Goal: Transaction & Acquisition: Register for event/course

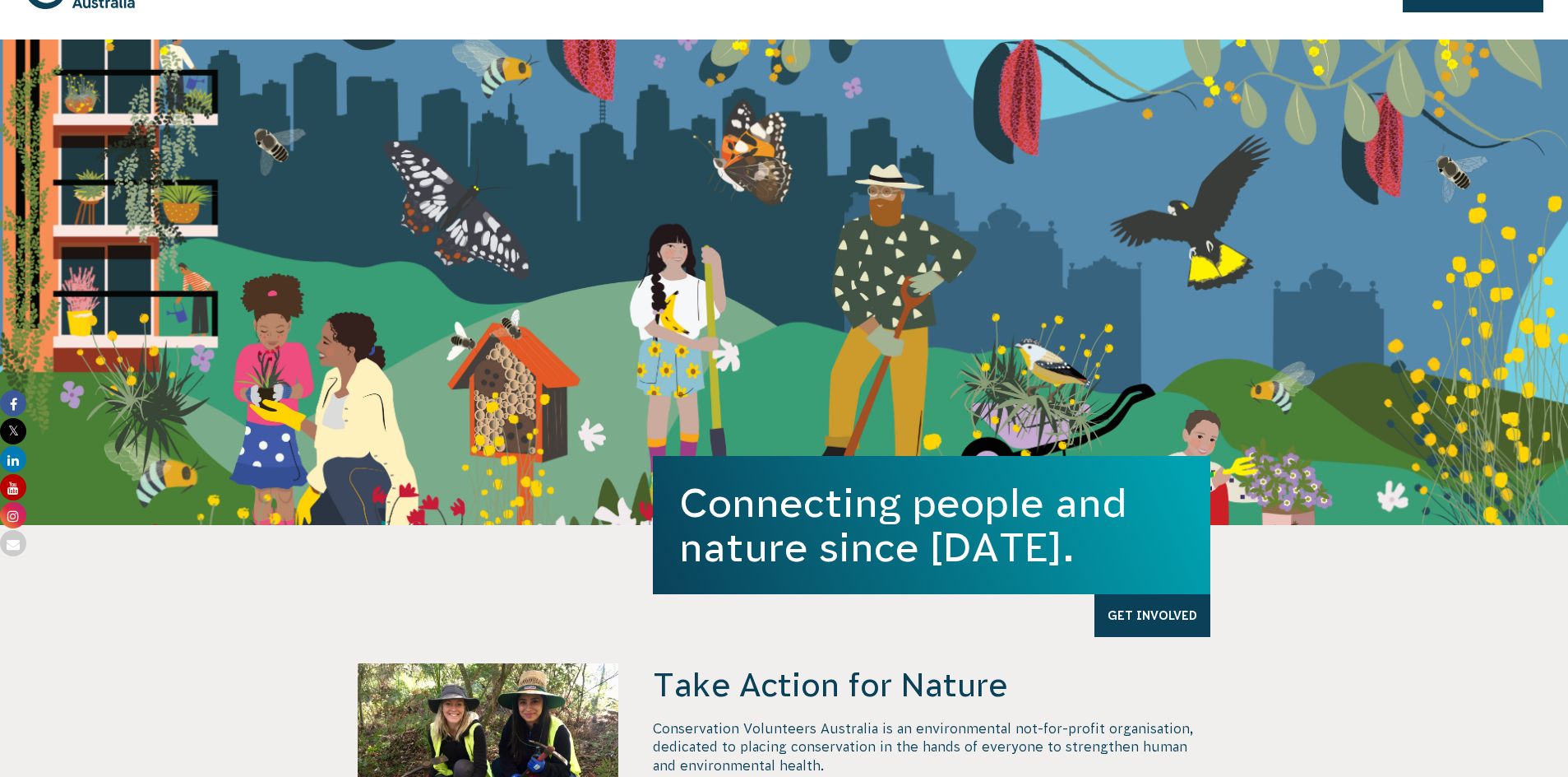
scroll to position [8, 0]
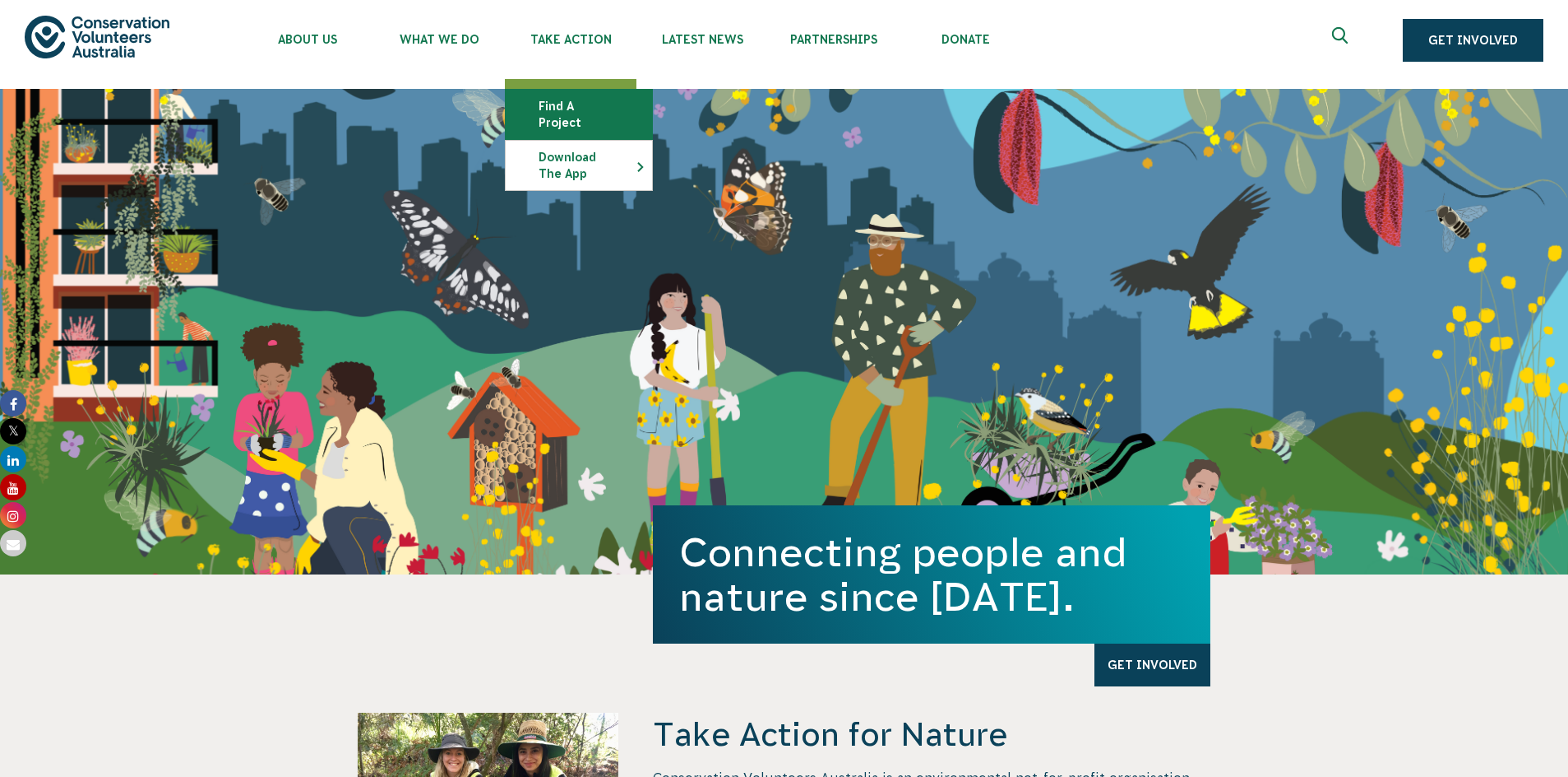
click at [591, 110] on link "Find a project" at bounding box center [578, 114] width 147 height 50
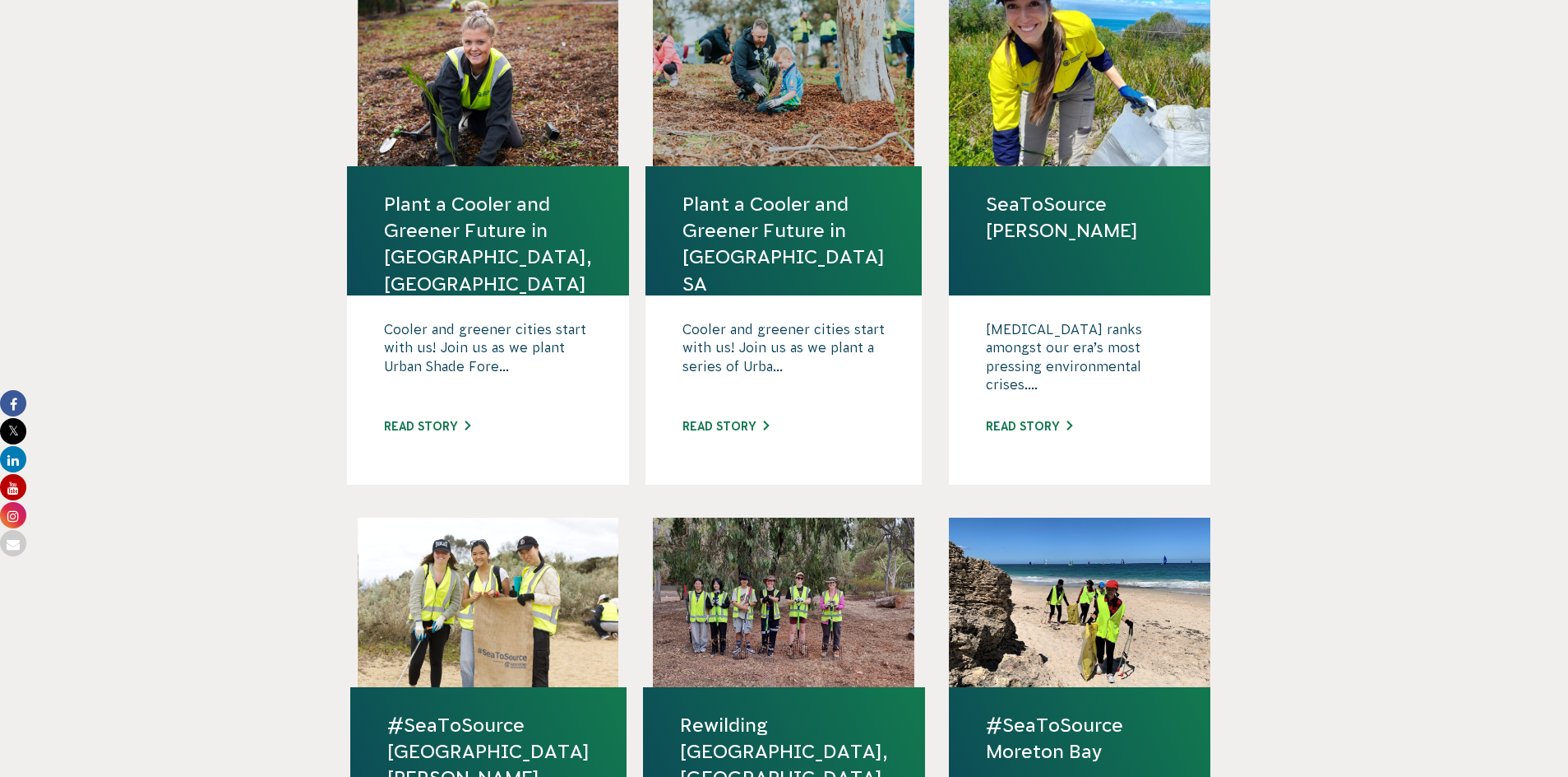
scroll to position [753, 0]
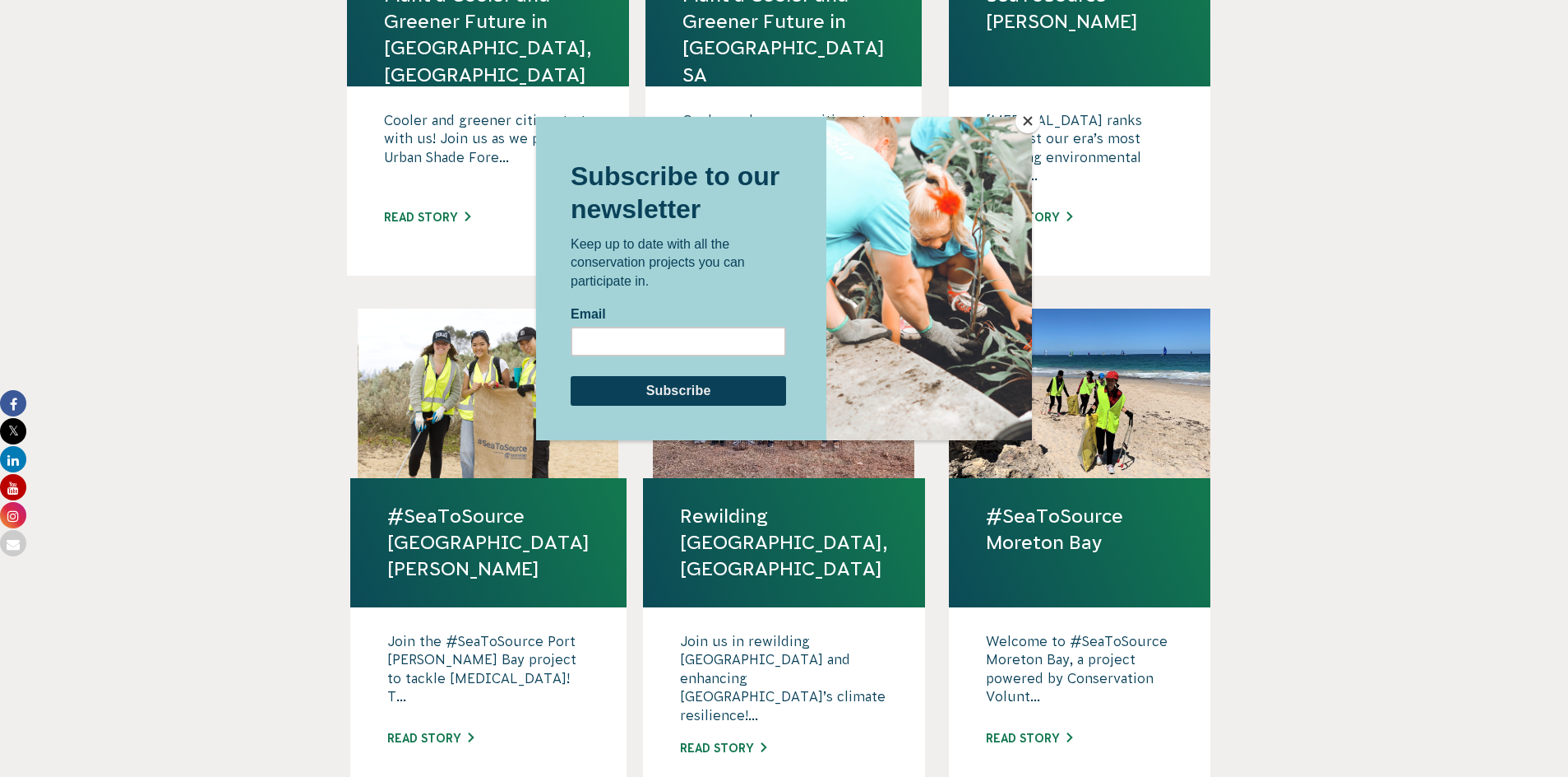
click at [1026, 124] on button "Close" at bounding box center [1028, 121] width 25 height 25
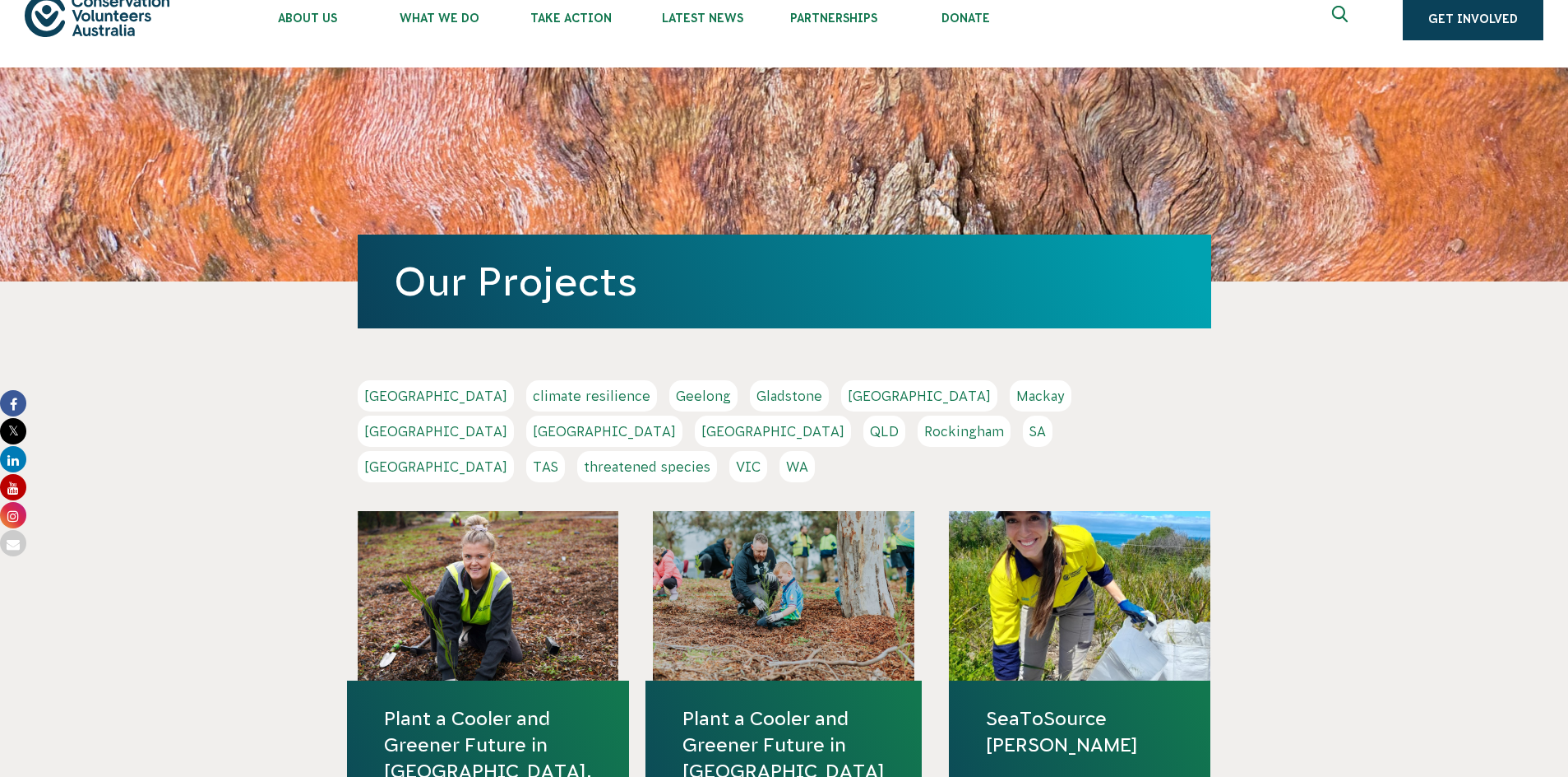
scroll to position [0, 0]
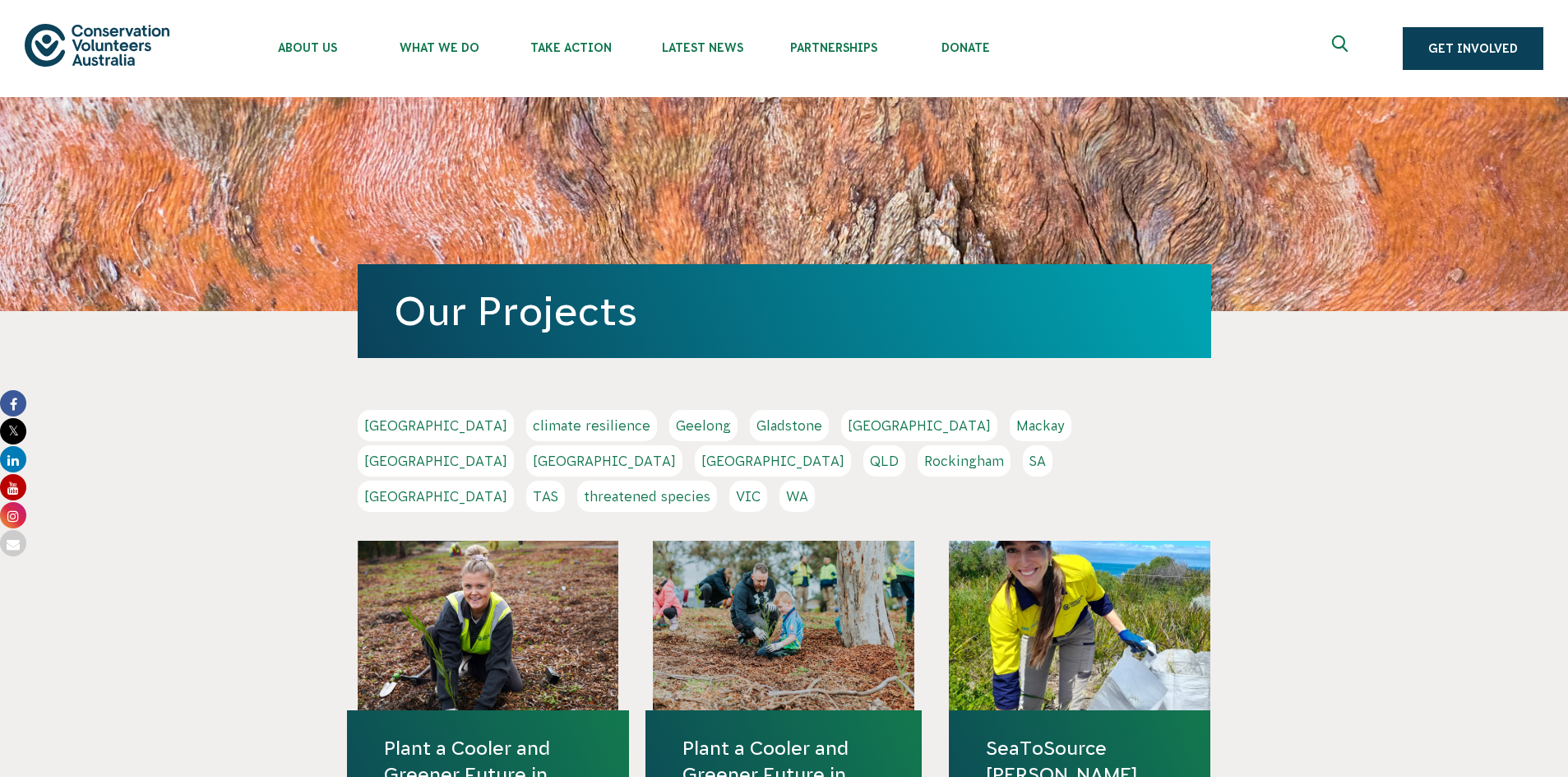
click at [905, 445] on link "QLD" at bounding box center [884, 461] width 42 height 32
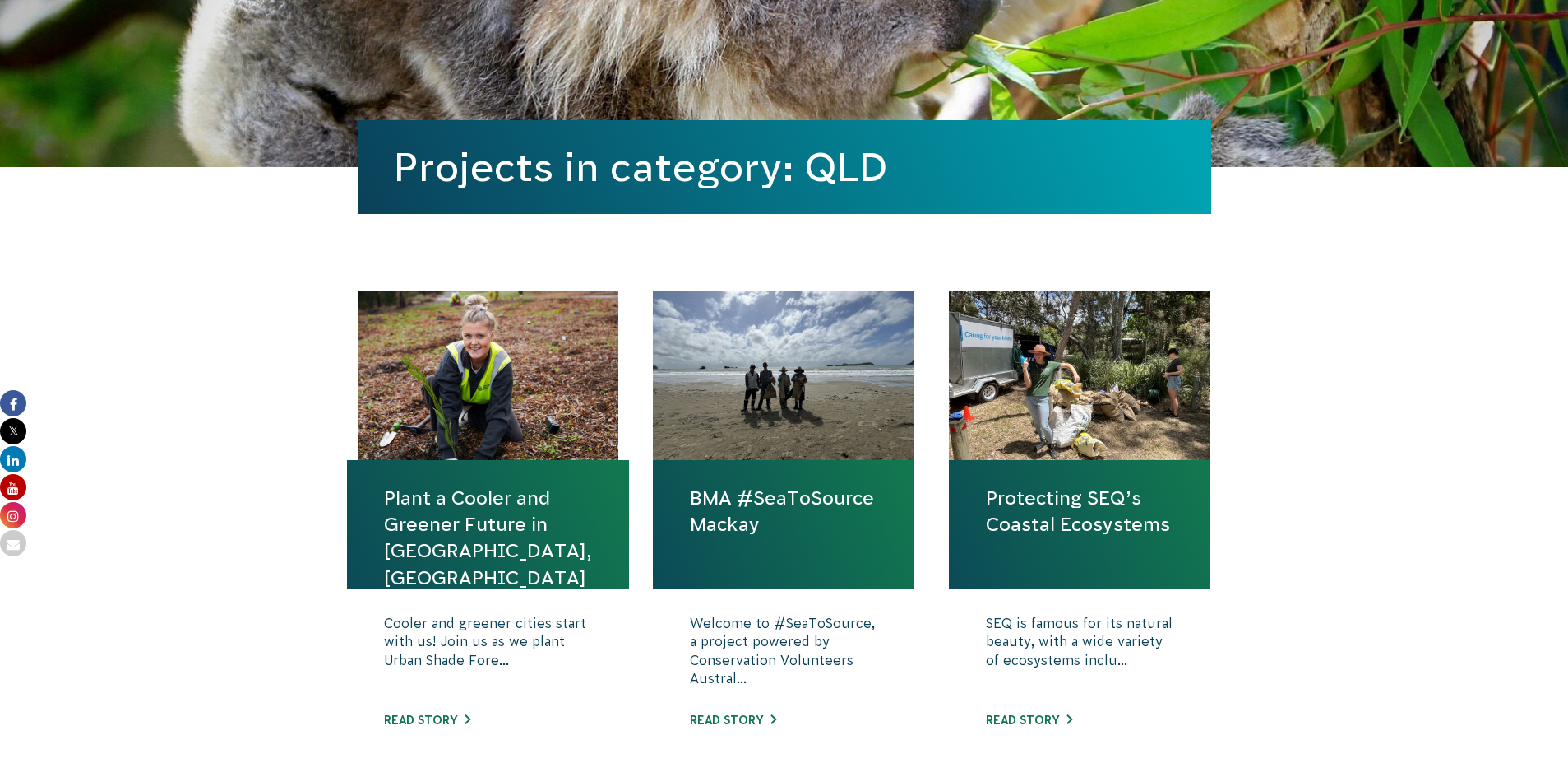
scroll to position [329, 0]
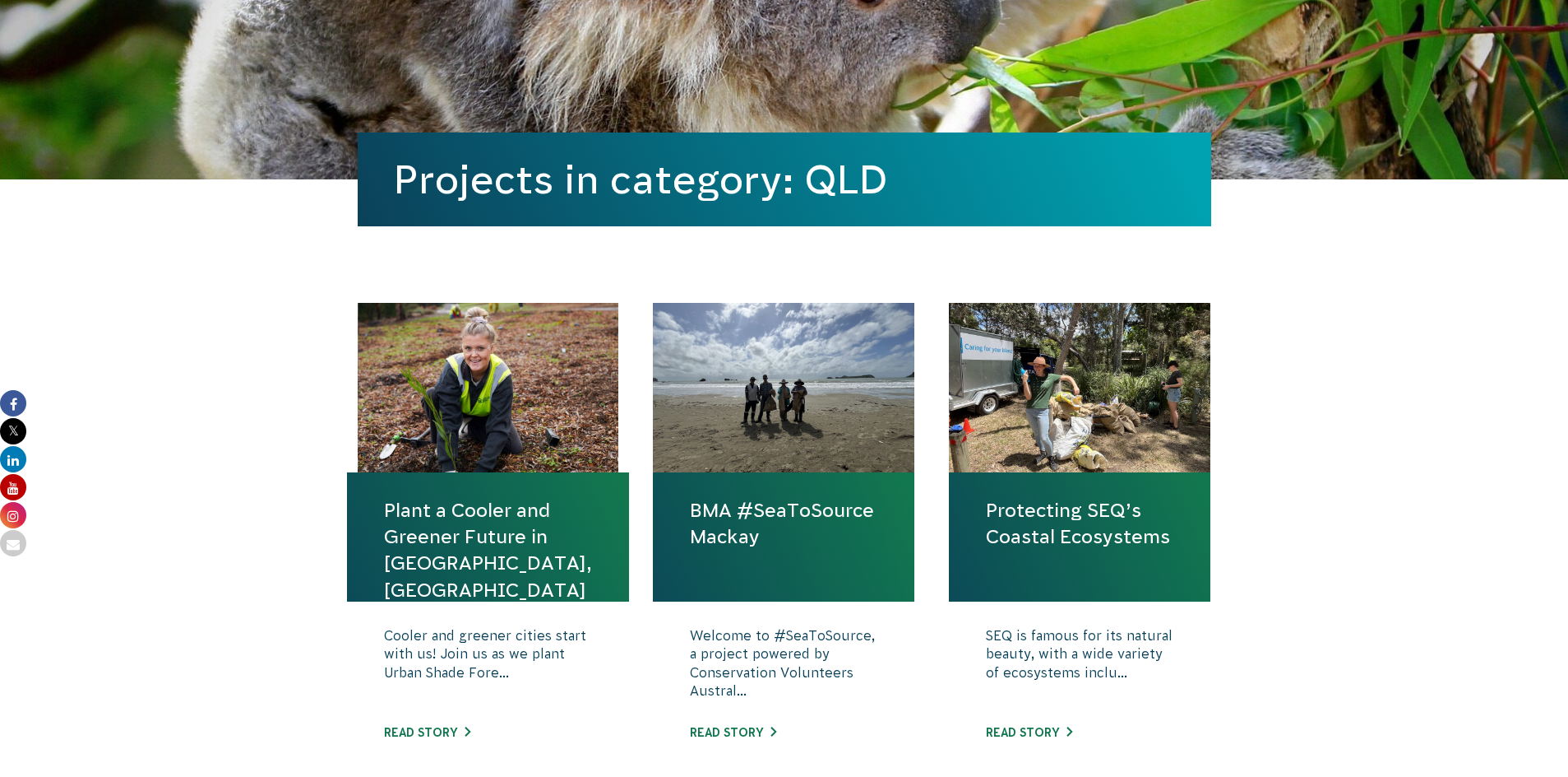
click at [457, 720] on div "Cooler and greener cities start with us! Join us as we plant Urban Shade Fore..…" at bounding box center [488, 696] width 282 height 189
click at [456, 726] on link "Read story" at bounding box center [427, 732] width 86 height 13
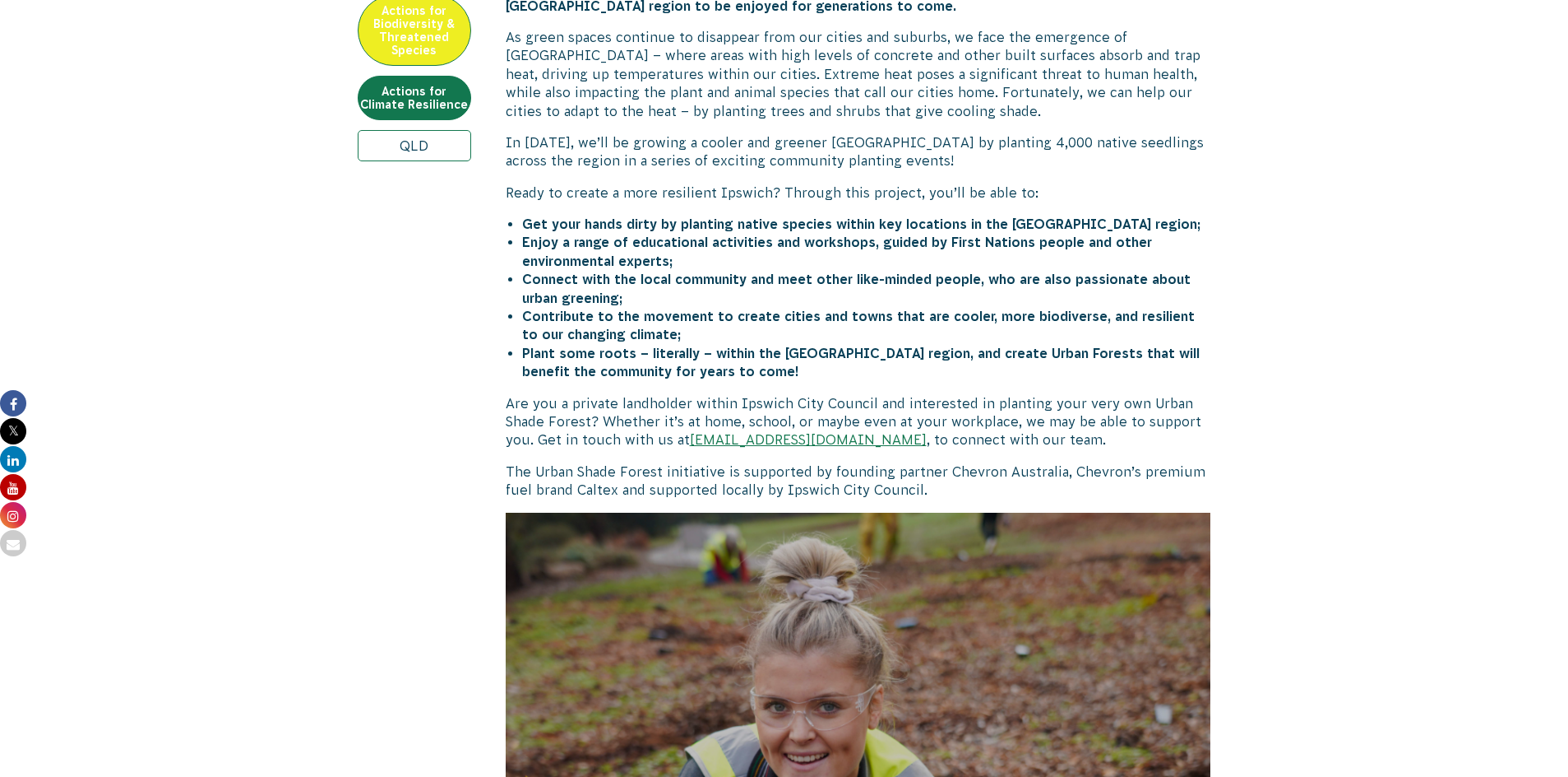
scroll to position [658, 0]
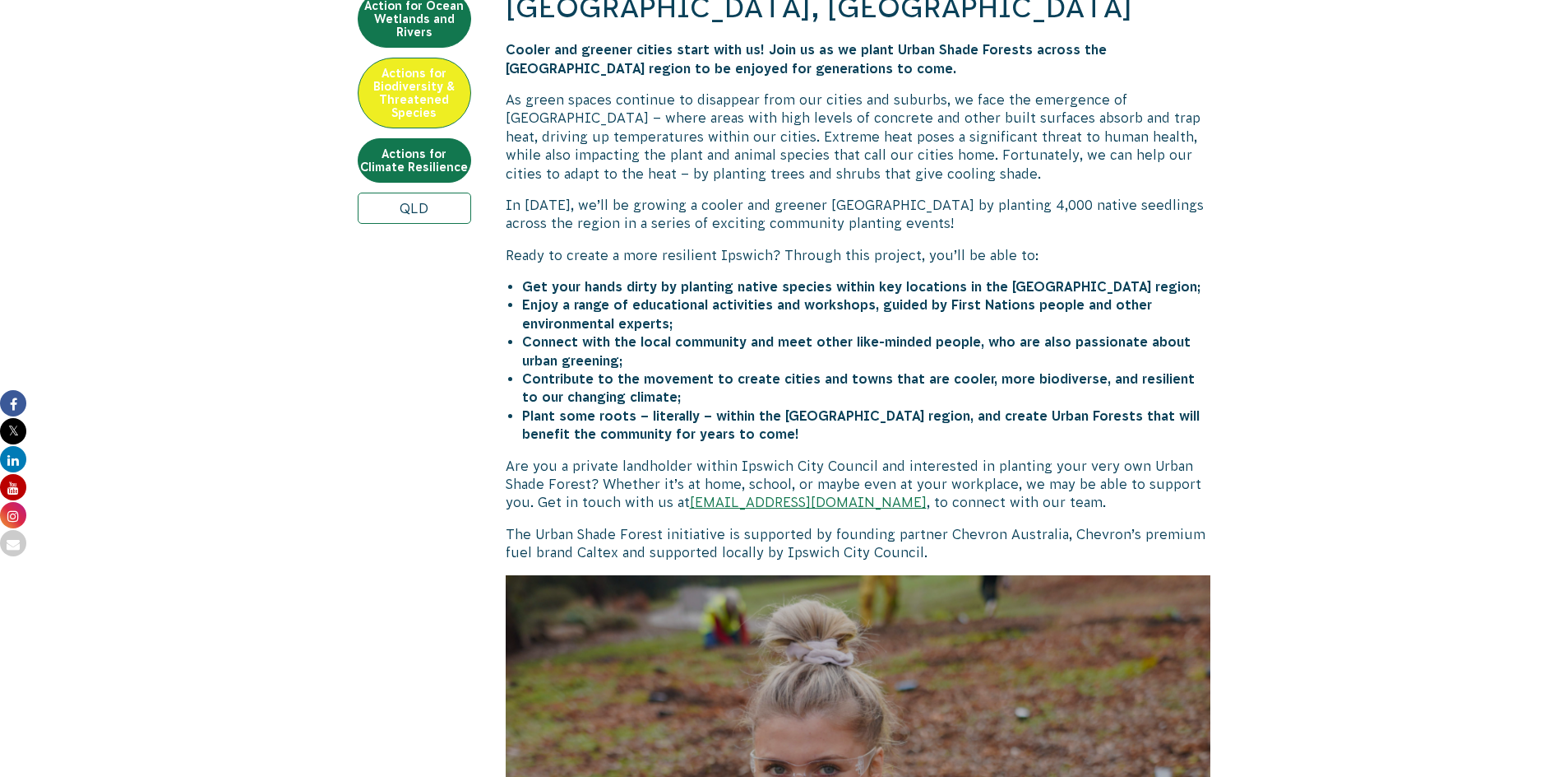
click at [689, 297] on strong "Enjoy a range of educational activities and workshops, guided by First Nations …" at bounding box center [837, 313] width 630 height 33
drag, startPoint x: 706, startPoint y: 236, endPoint x: 758, endPoint y: 240, distance: 52.2
click at [757, 240] on div "Plant a Cooler and Greener Future in Ipswich, QLD Cooler and greener cities sta…" at bounding box center [858, 653] width 705 height 1409
drag, startPoint x: 824, startPoint y: 233, endPoint x: 1026, endPoint y: 206, distance: 203.8
click at [1026, 206] on div "Plant a Cooler and Greener Future in Ipswich, QLD Cooler and greener cities sta…" at bounding box center [858, 653] width 705 height 1409
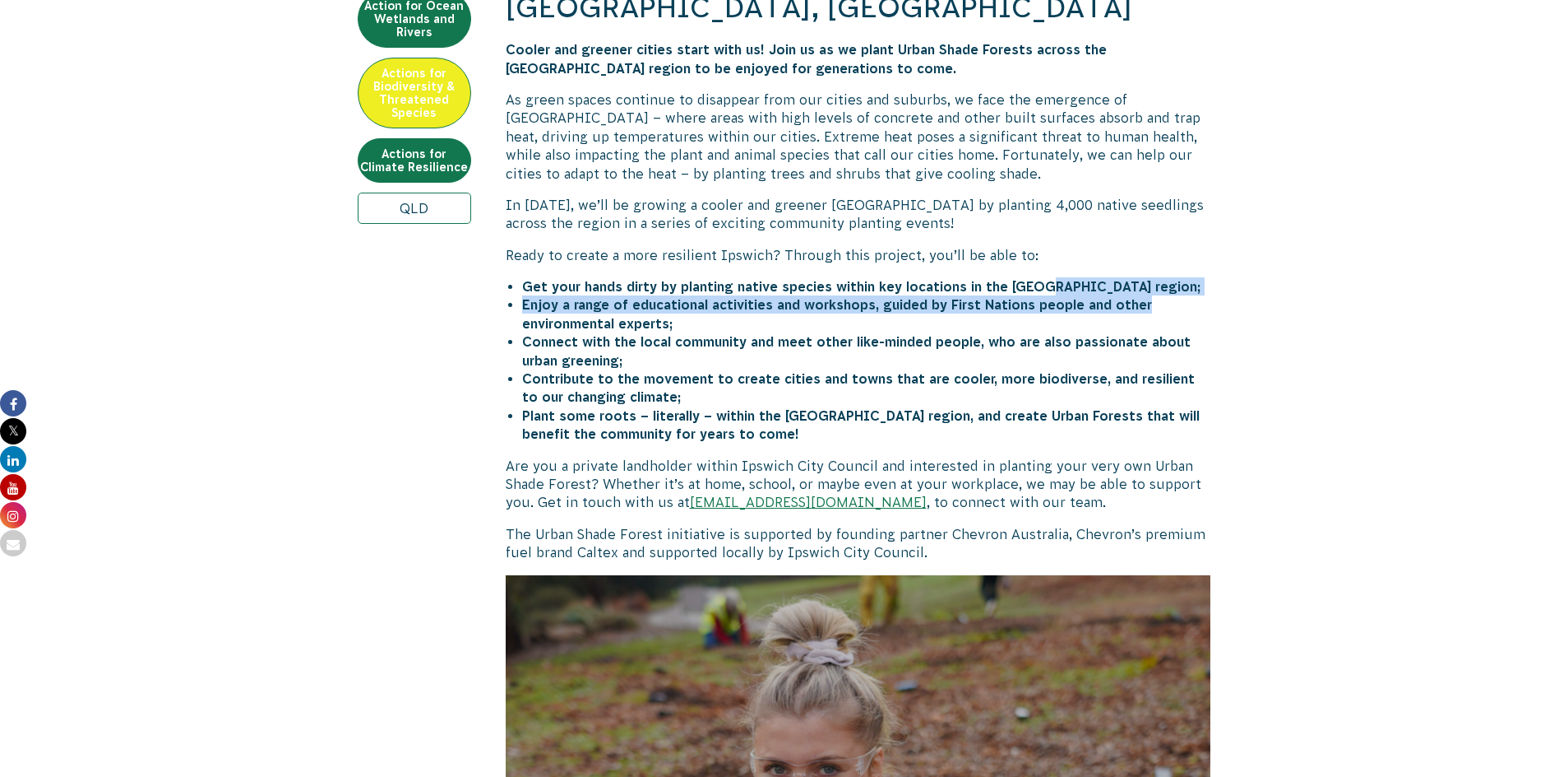
drag, startPoint x: 1047, startPoint y: 234, endPoint x: 1161, endPoint y: 272, distance: 120.2
click at [1161, 272] on div "Plant a Cooler and Greener Future in Ipswich, QLD Cooler and greener cities sta…" at bounding box center [858, 653] width 705 height 1409
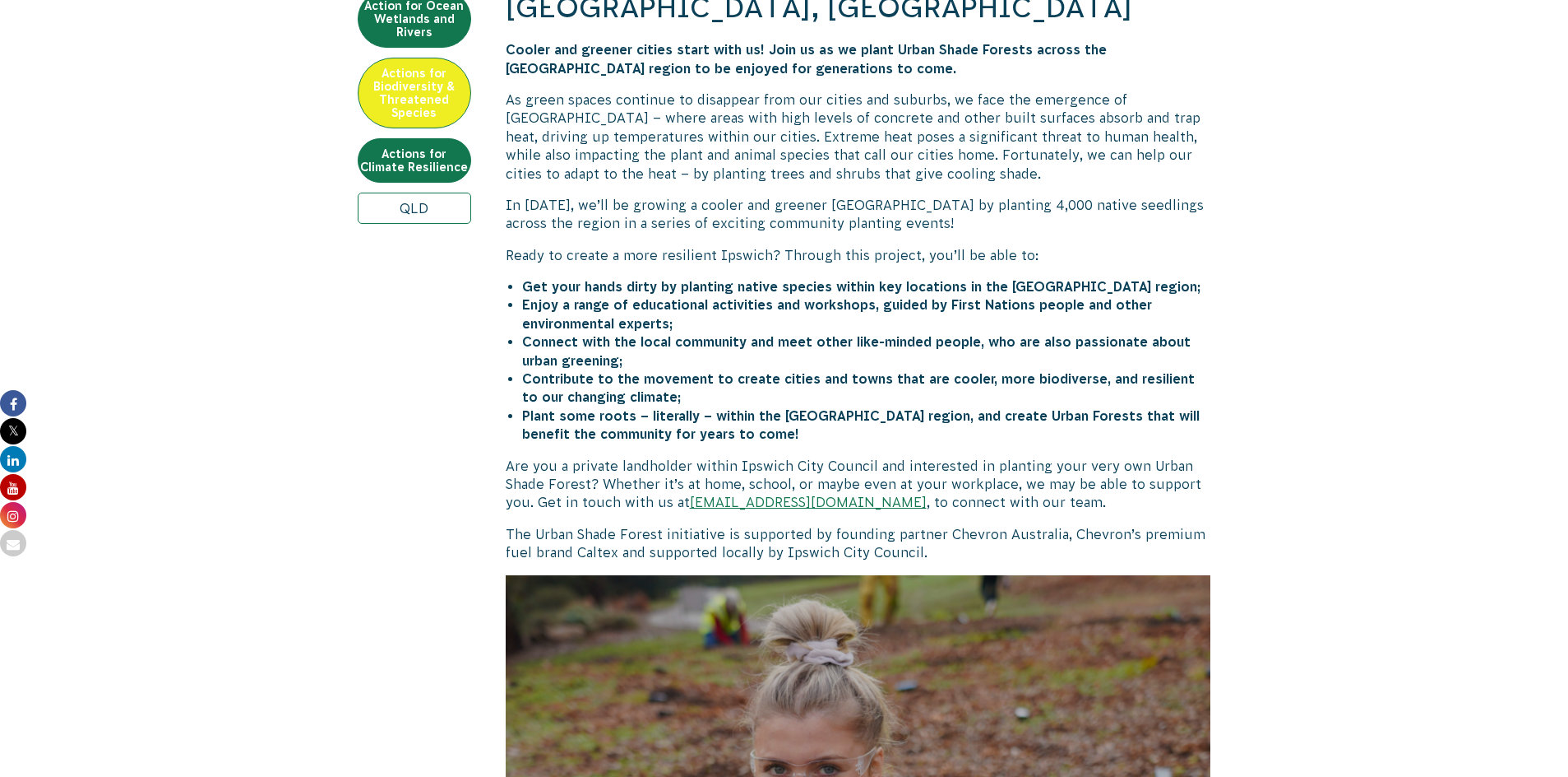
click at [746, 333] on li "Connect with the local community and meet other like-minded people, who are als…" at bounding box center [866, 351] width 689 height 37
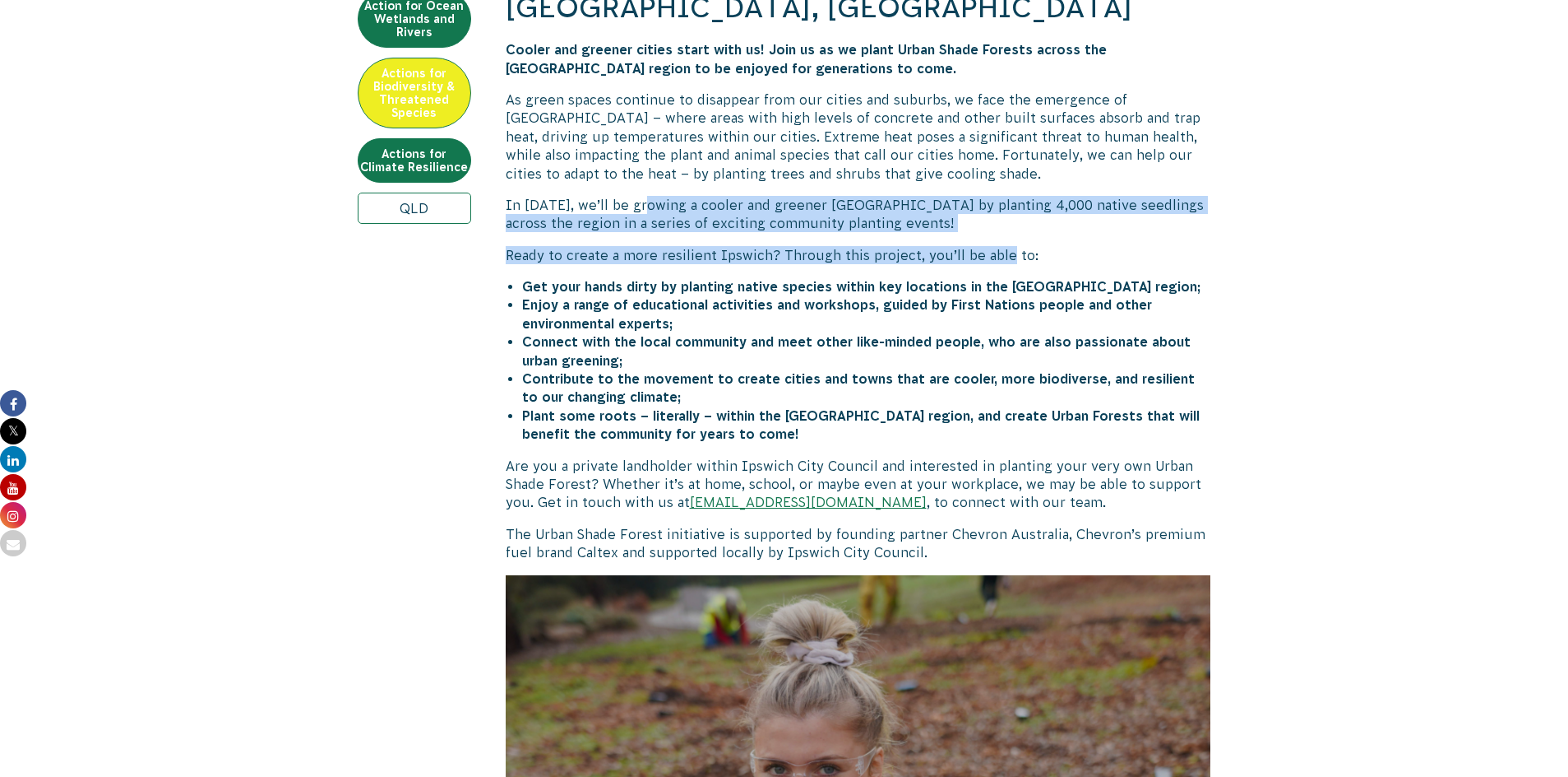
drag, startPoint x: 704, startPoint y: 168, endPoint x: 1004, endPoint y: 194, distance: 301.1
click at [1004, 194] on div "Plant a Cooler and Greener Future in Ipswich, QLD Cooler and greener cities sta…" at bounding box center [858, 653] width 705 height 1409
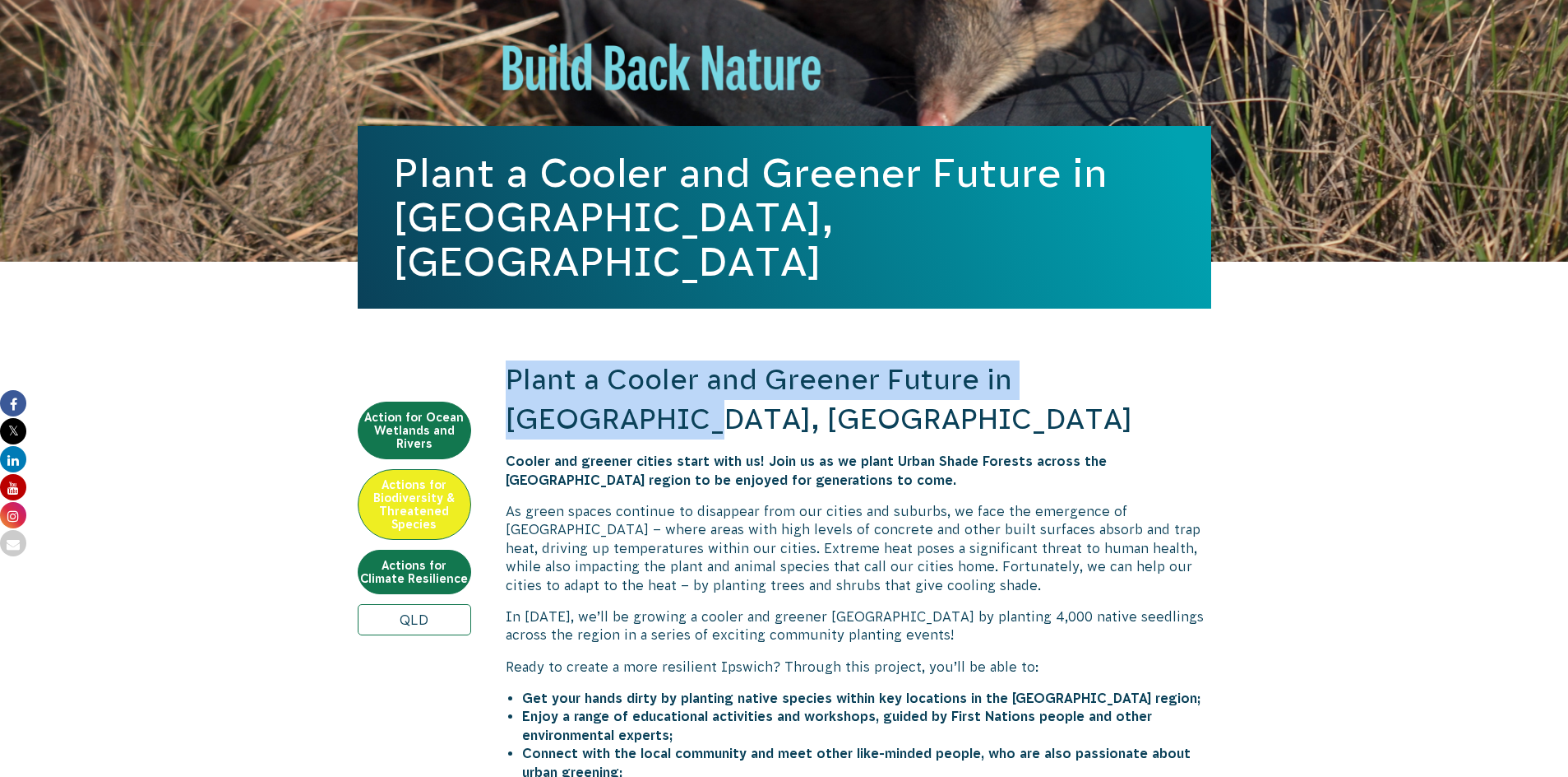
drag, startPoint x: 505, startPoint y: 377, endPoint x: 1266, endPoint y: 367, distance: 761.1
copy h2 "Plant a Cooler and Greener Future in [GEOGRAPHIC_DATA], [GEOGRAPHIC_DATA]"
